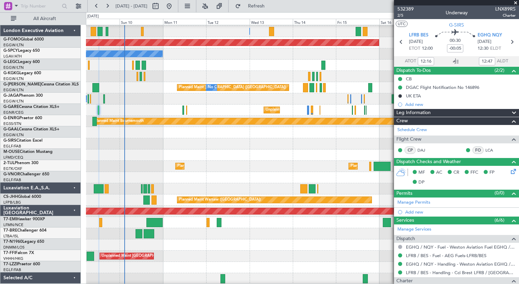
scroll to position [140, 0]
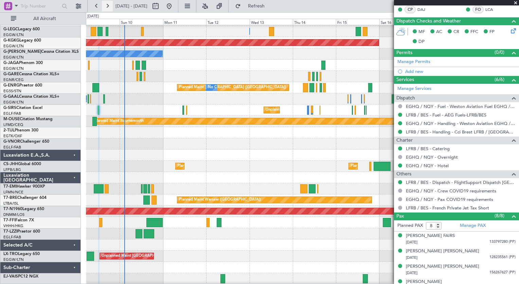
click at [111, 9] on button at bounding box center [107, 6] width 11 height 11
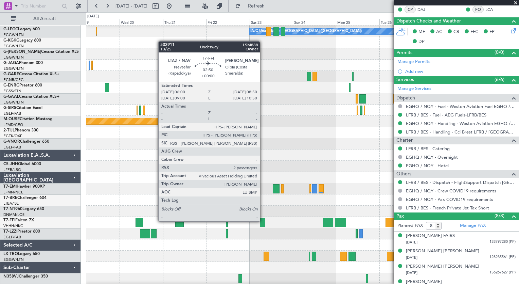
click at [263, 220] on div at bounding box center [262, 222] width 5 height 9
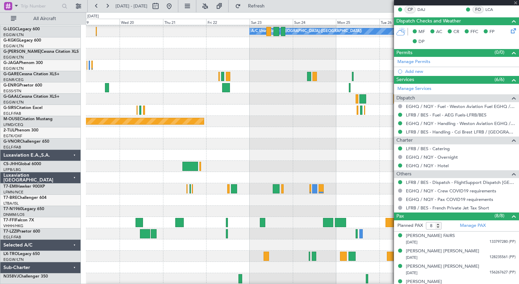
type input "2"
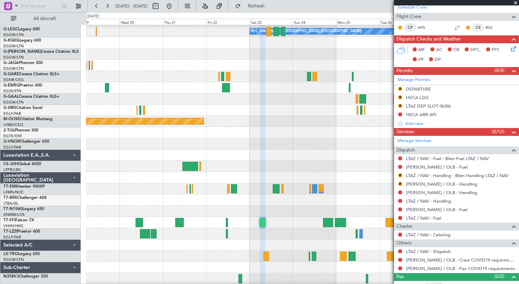
scroll to position [127, 0]
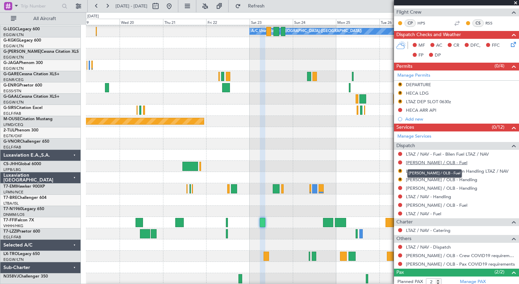
click at [433, 159] on link "[PERSON_NAME] / OLB - Fuel" at bounding box center [437, 162] width 62 height 6
click at [267, 10] on button "Refresh" at bounding box center [252, 6] width 41 height 11
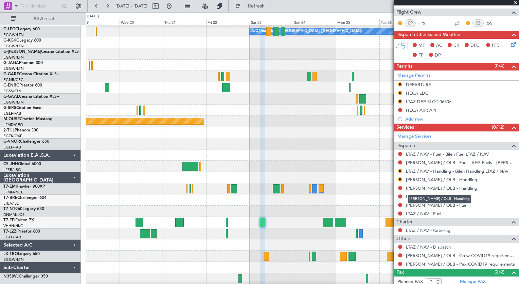
click at [447, 189] on link "[PERSON_NAME] / OLB - Handling" at bounding box center [441, 188] width 71 height 6
click at [271, 4] on span "Refresh" at bounding box center [256, 6] width 29 height 5
click at [447, 179] on link "[PERSON_NAME] / OLB - Handling" at bounding box center [441, 179] width 71 height 6
click at [265, 3] on button "Refresh" at bounding box center [252, 6] width 41 height 11
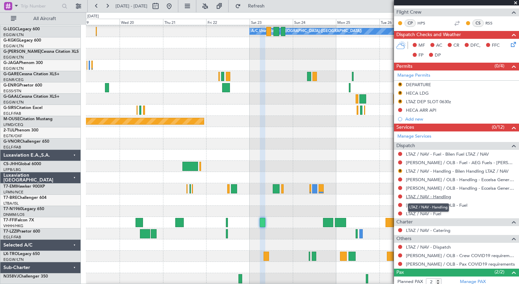
click at [437, 194] on link "LTAZ / NAV - Handling" at bounding box center [428, 196] width 45 height 6
click at [436, 205] on link "[PERSON_NAME] / OLB - Fuel" at bounding box center [437, 205] width 62 height 6
click at [440, 212] on link "LTAZ / NAV - Fuel" at bounding box center [423, 213] width 35 height 6
click at [273, 10] on button "Refresh" at bounding box center [252, 6] width 41 height 11
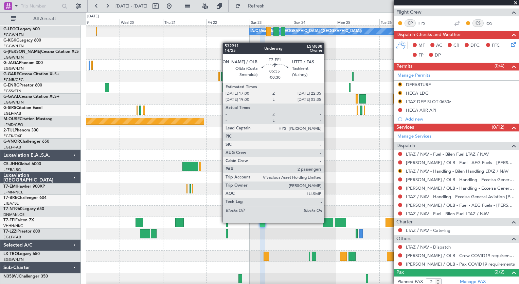
click at [327, 222] on div at bounding box center [328, 222] width 10 height 9
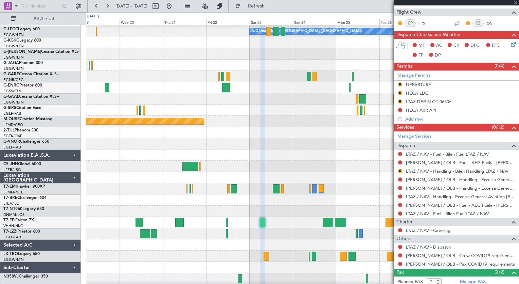
type input "-00:30"
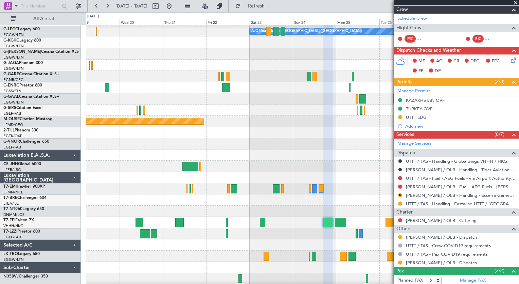
scroll to position [163, 0]
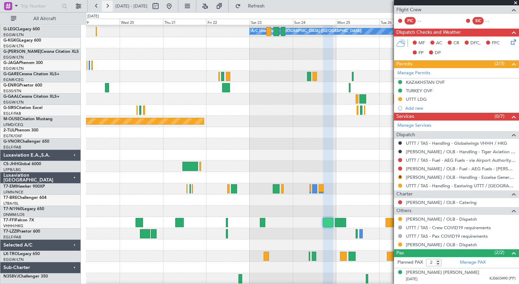
click at [106, 7] on button at bounding box center [107, 6] width 11 height 11
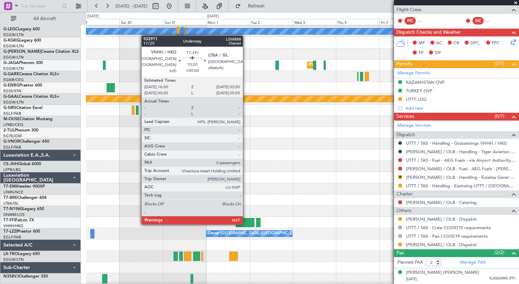
click at [246, 223] on div at bounding box center [245, 222] width 19 height 9
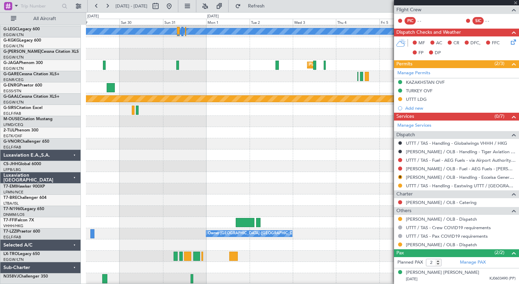
type input "0"
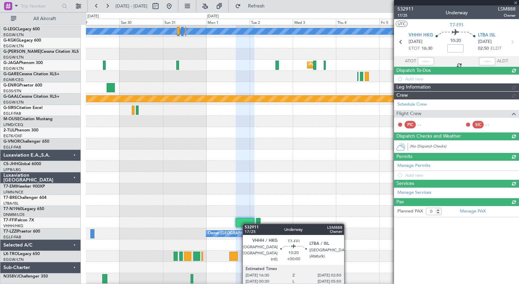
scroll to position [0, 0]
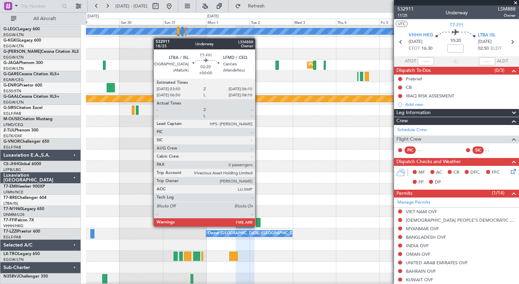
click at [258, 225] on div at bounding box center [258, 222] width 4 height 9
